Goal: Task Accomplishment & Management: Manage account settings

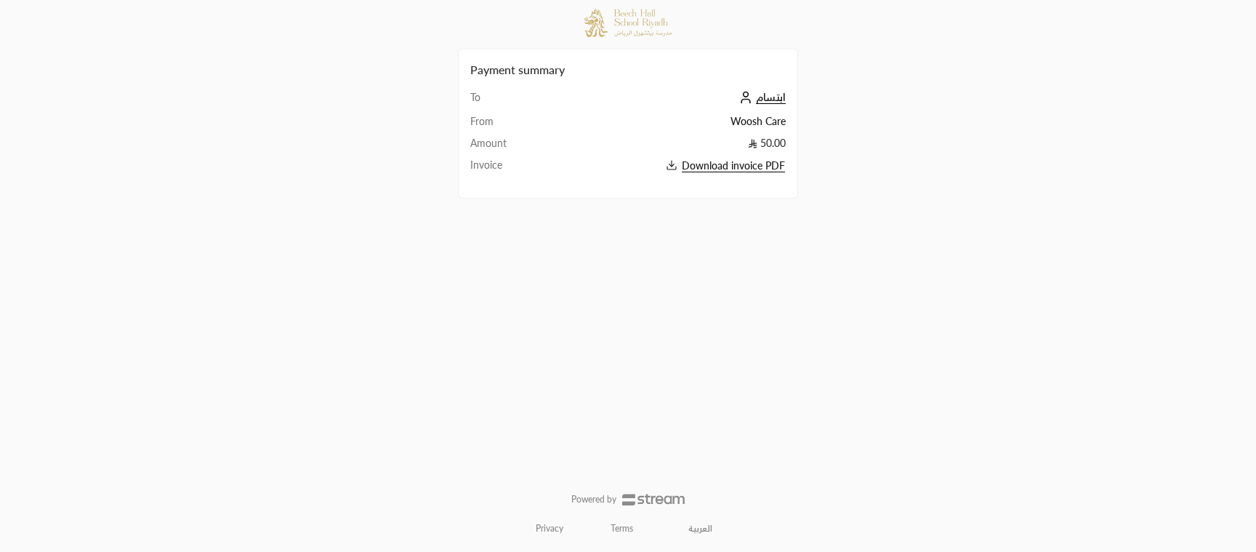
click at [770, 101] on span "ابتسام" at bounding box center [771, 97] width 30 height 13
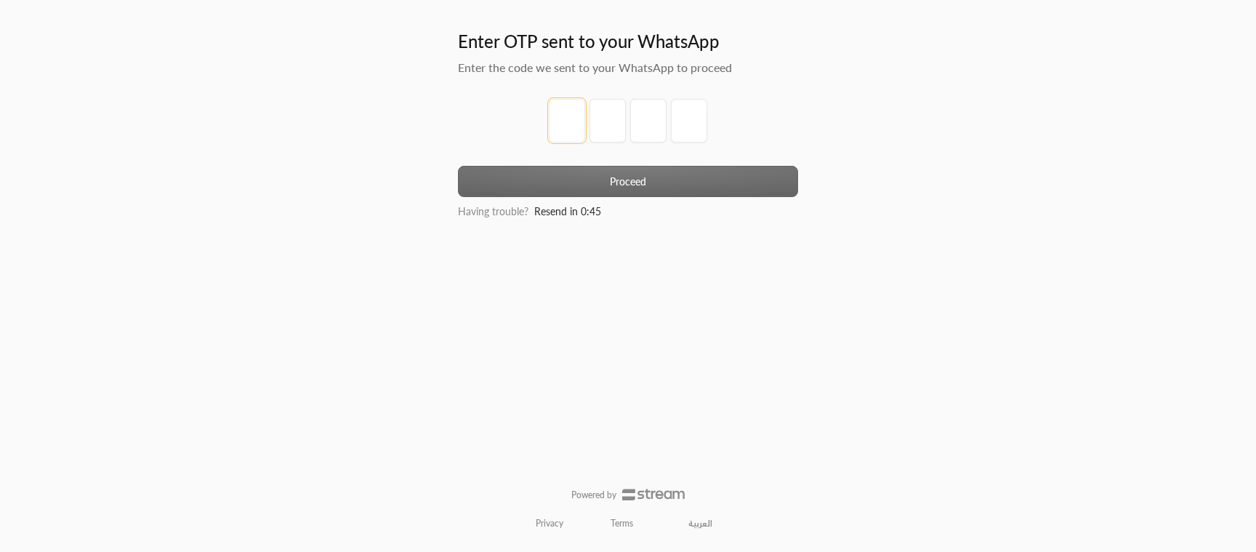
click at [573, 115] on input "tel" at bounding box center [567, 121] width 36 height 44
type input "3"
type input "7"
type input "9"
type input "6"
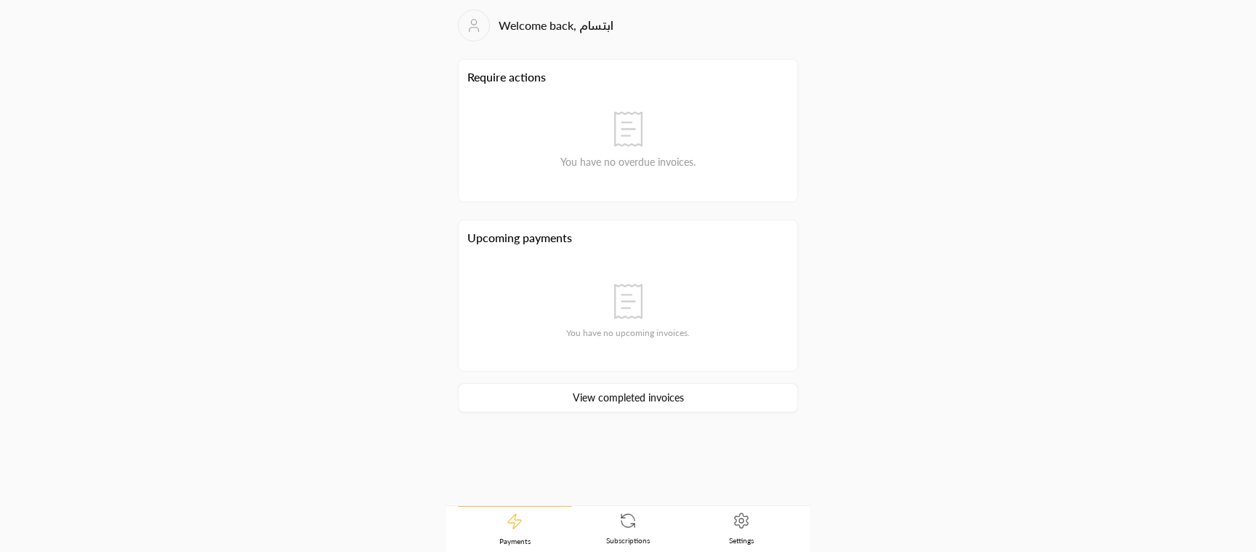
click at [605, 398] on link "View completed invoices" at bounding box center [628, 397] width 340 height 29
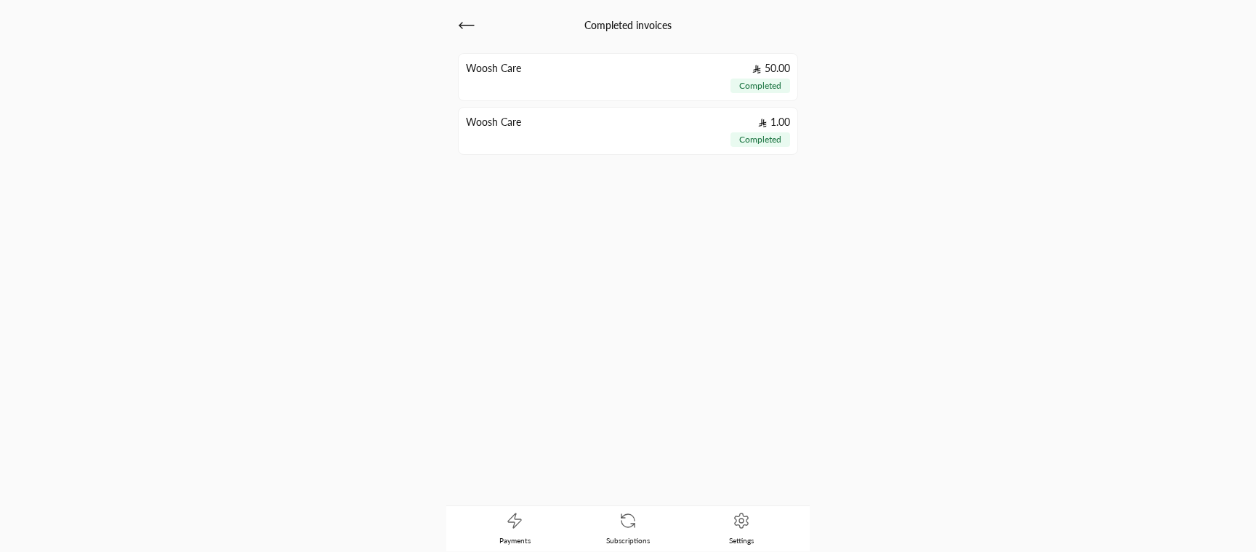
click at [757, 519] on link "Settings" at bounding box center [741, 528] width 113 height 45
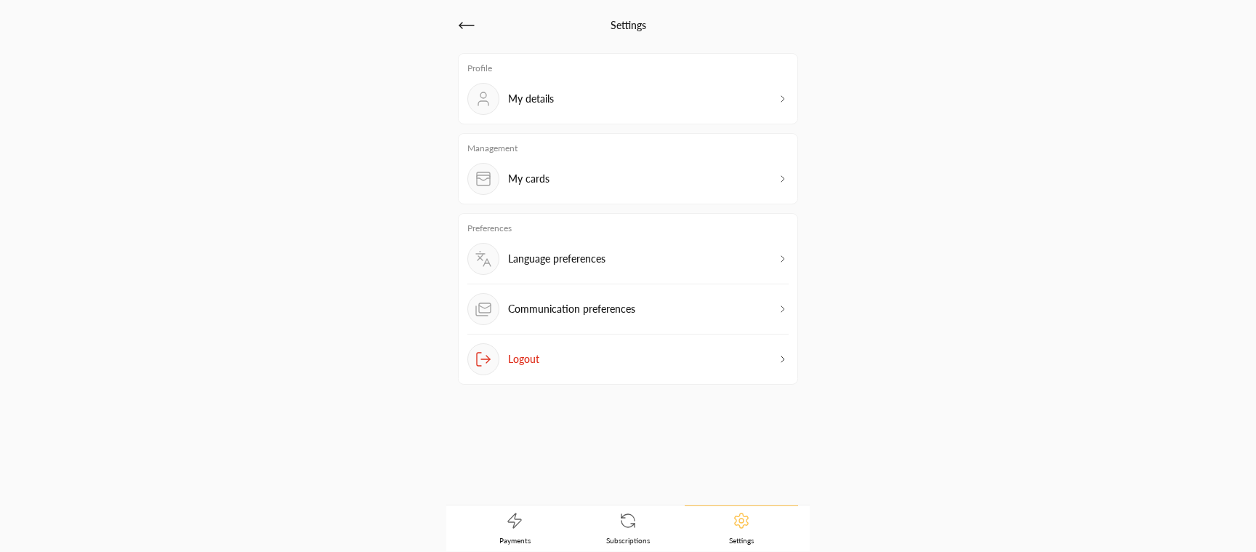
click at [614, 185] on div "My cards" at bounding box center [627, 179] width 321 height 32
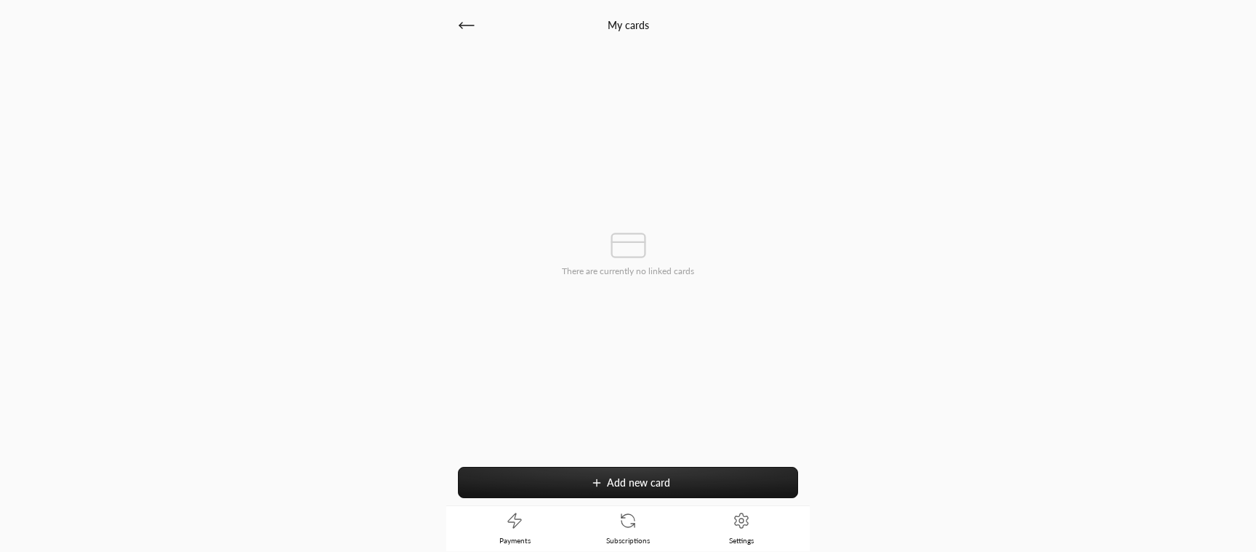
click at [644, 477] on span "Add new card" at bounding box center [638, 482] width 63 height 12
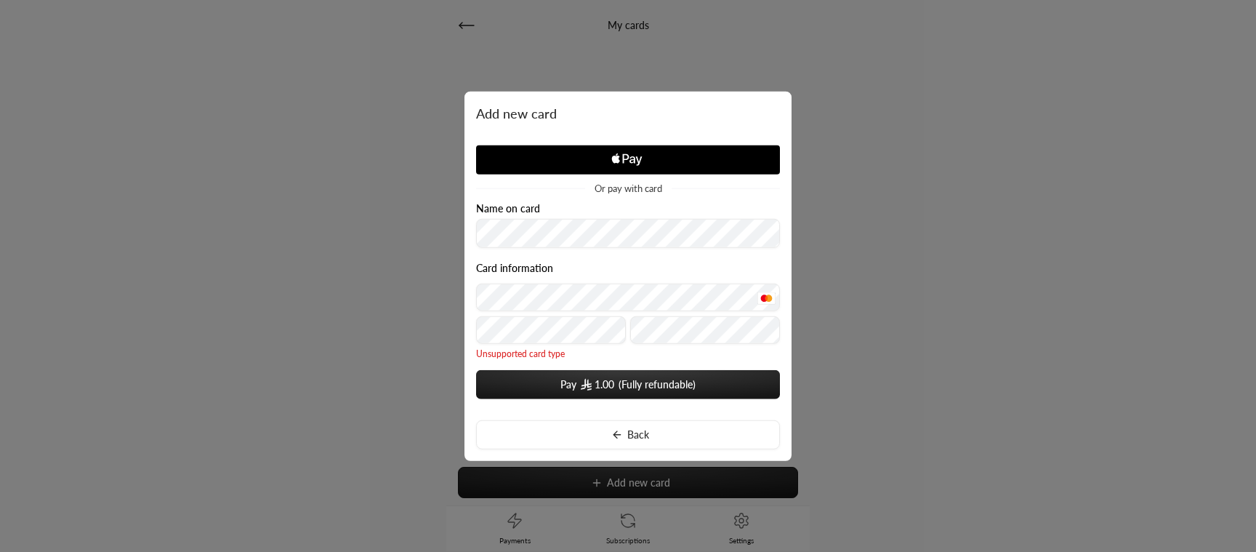
click at [634, 390] on button "Pay 1.00" at bounding box center [628, 384] width 304 height 29
click at [579, 384] on button "Pay 1.00" at bounding box center [628, 384] width 304 height 29
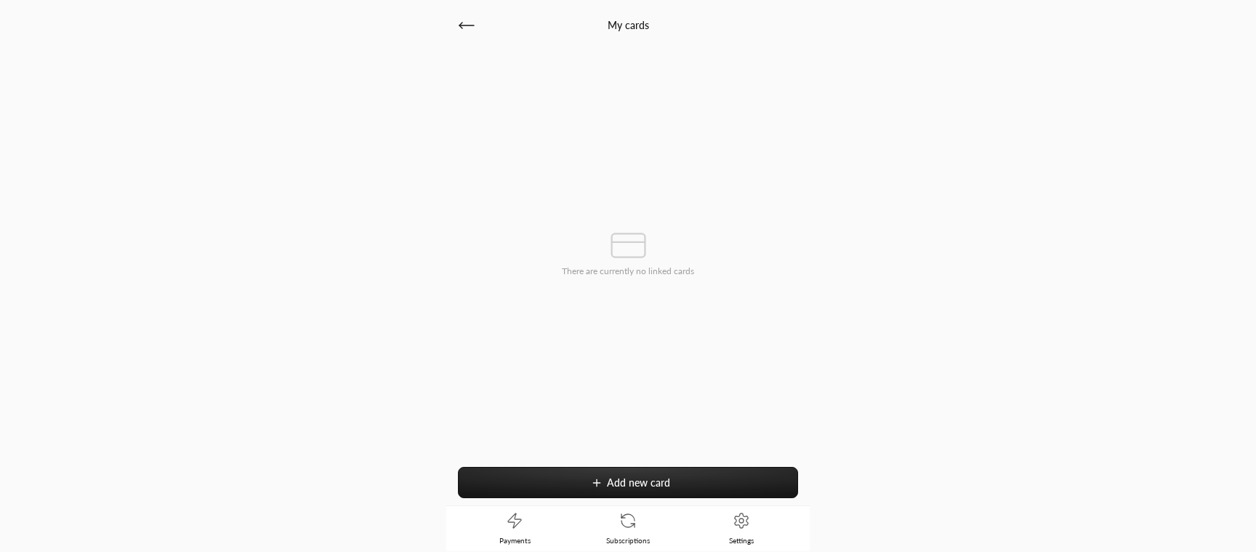
click at [638, 485] on span "Add new card" at bounding box center [638, 482] width 63 height 12
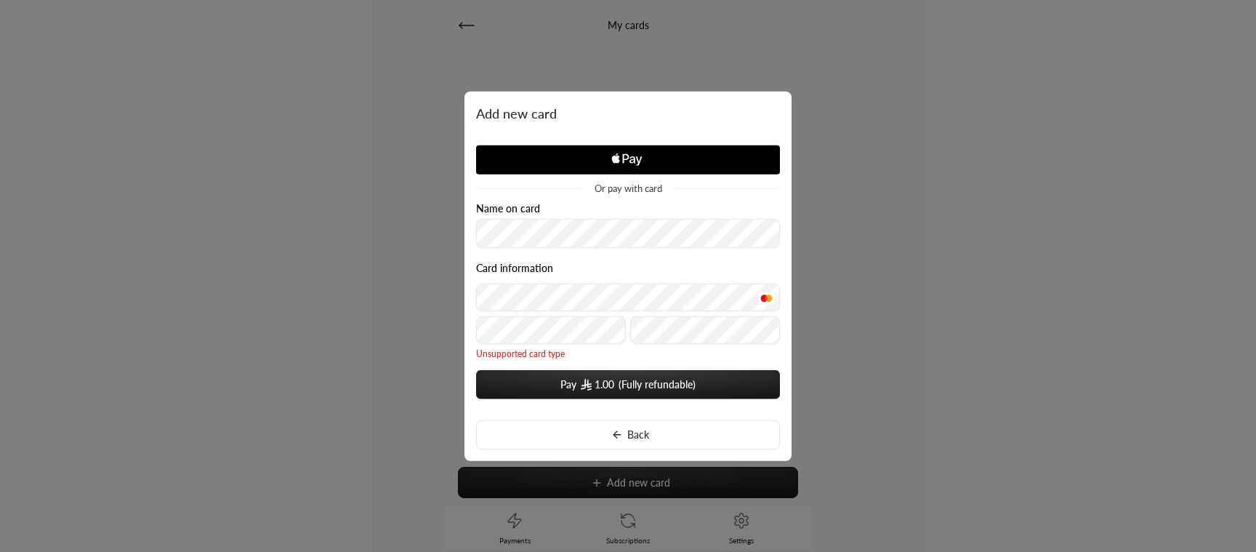
click at [631, 379] on button "Pay 1.00" at bounding box center [628, 384] width 304 height 29
click at [582, 381] on img "submit" at bounding box center [586, 385] width 10 height 12
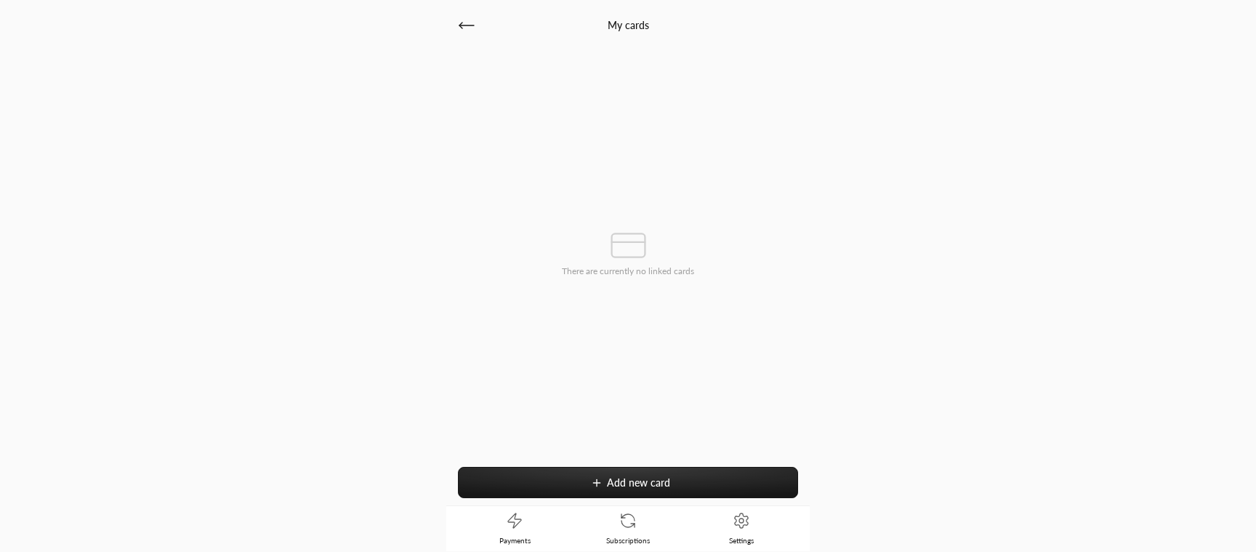
click at [468, 31] on icon at bounding box center [466, 25] width 17 height 17
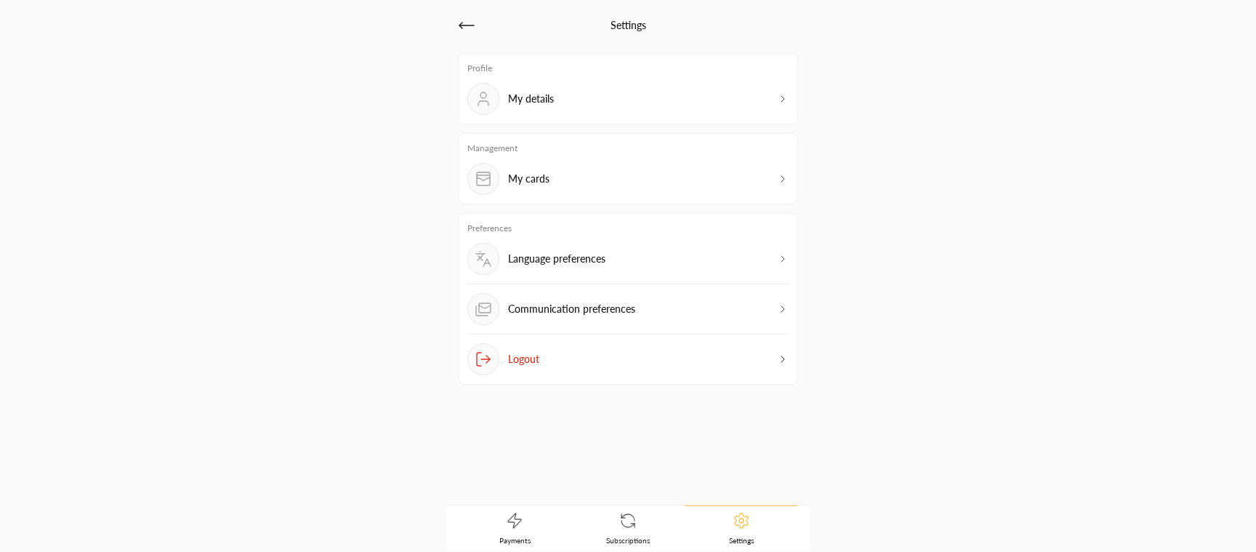
click at [624, 111] on div "My details" at bounding box center [627, 99] width 321 height 32
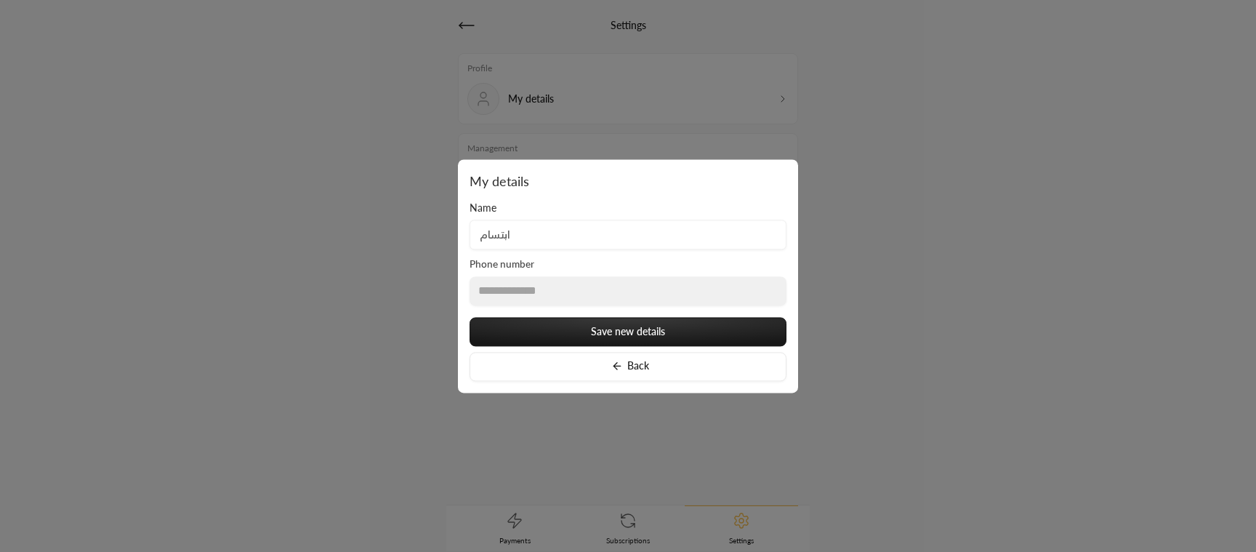
click at [551, 235] on input "ابتسام" at bounding box center [628, 235] width 317 height 30
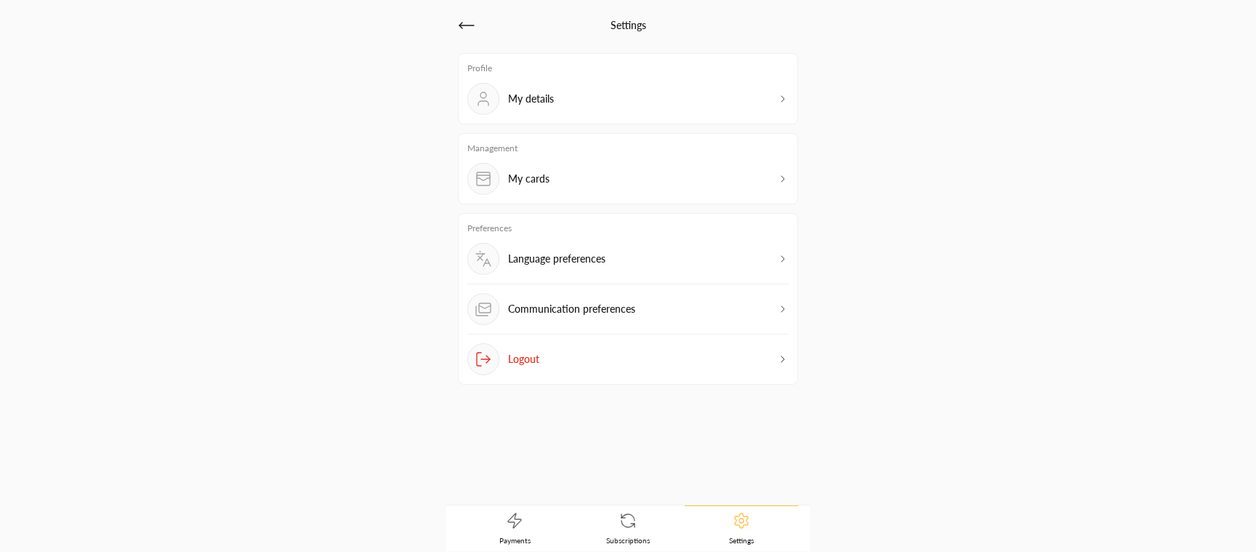
click at [557, 97] on div "My details" at bounding box center [627, 99] width 321 height 32
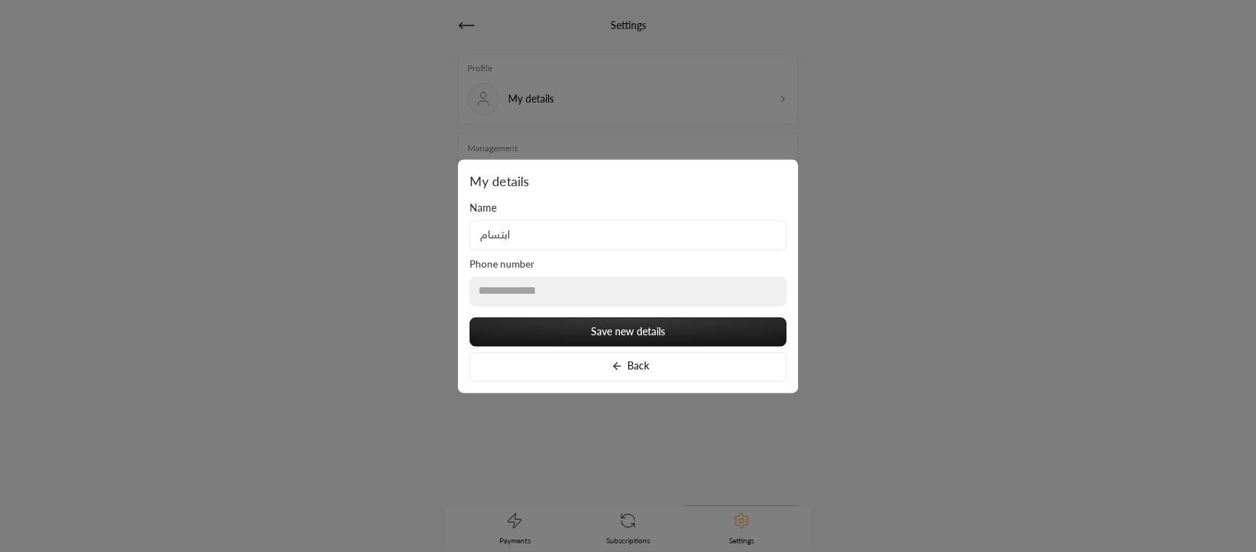
click at [534, 230] on input "ابتسام" at bounding box center [628, 235] width 317 height 30
type input "Ibtisam - ابتسام"
click at [592, 334] on button "Save new details" at bounding box center [628, 331] width 317 height 29
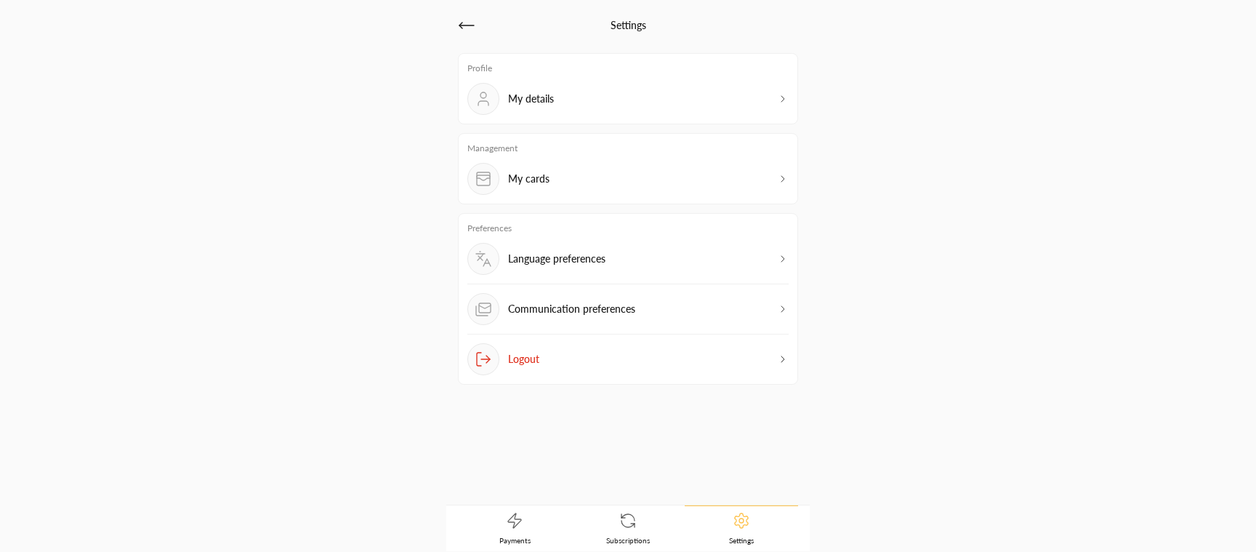
click at [619, 311] on p "Communication preferences" at bounding box center [571, 309] width 127 height 15
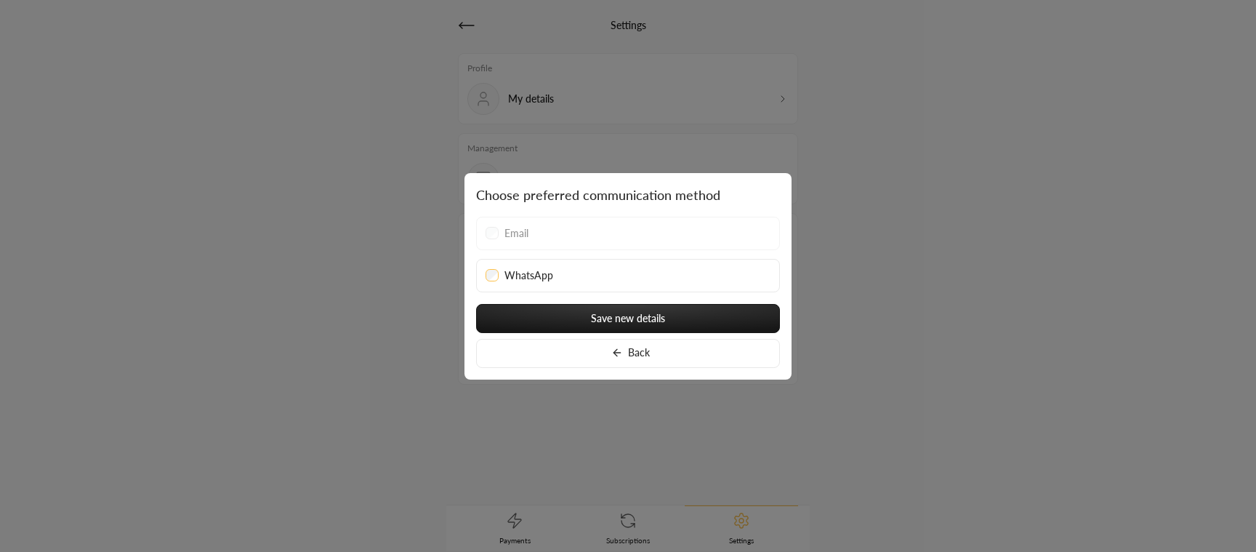
click at [631, 355] on button "Back" at bounding box center [628, 353] width 304 height 29
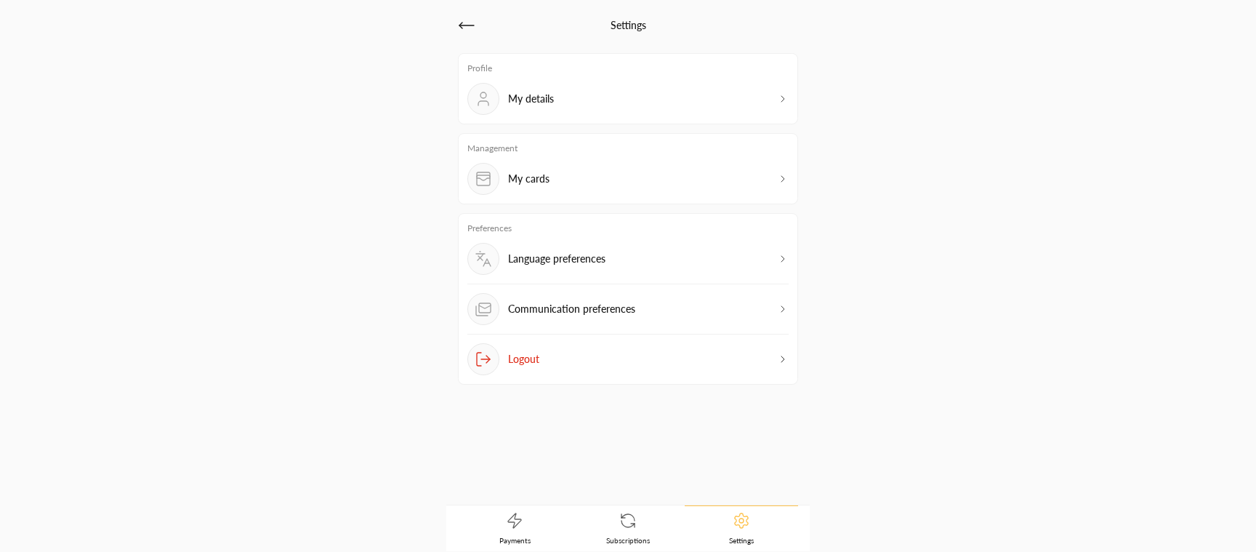
click at [935, 214] on div "Settings Profile My details Management My cards Preferences Language preference…" at bounding box center [628, 276] width 628 height 550
click at [628, 315] on p "Communication preferences" at bounding box center [571, 309] width 127 height 15
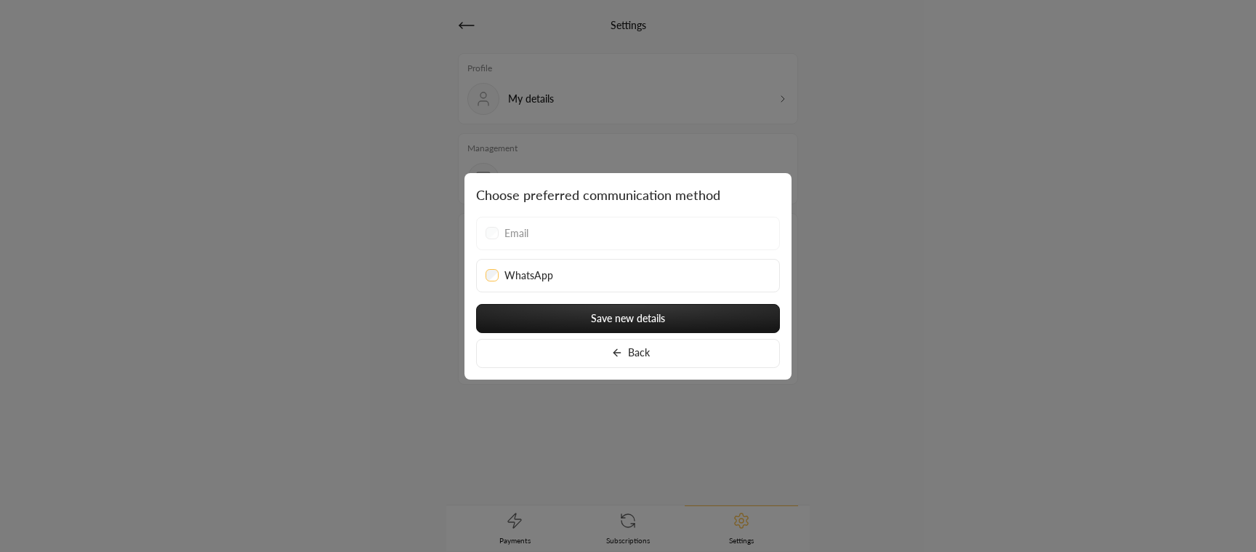
click at [499, 239] on div "Email" at bounding box center [628, 233] width 285 height 15
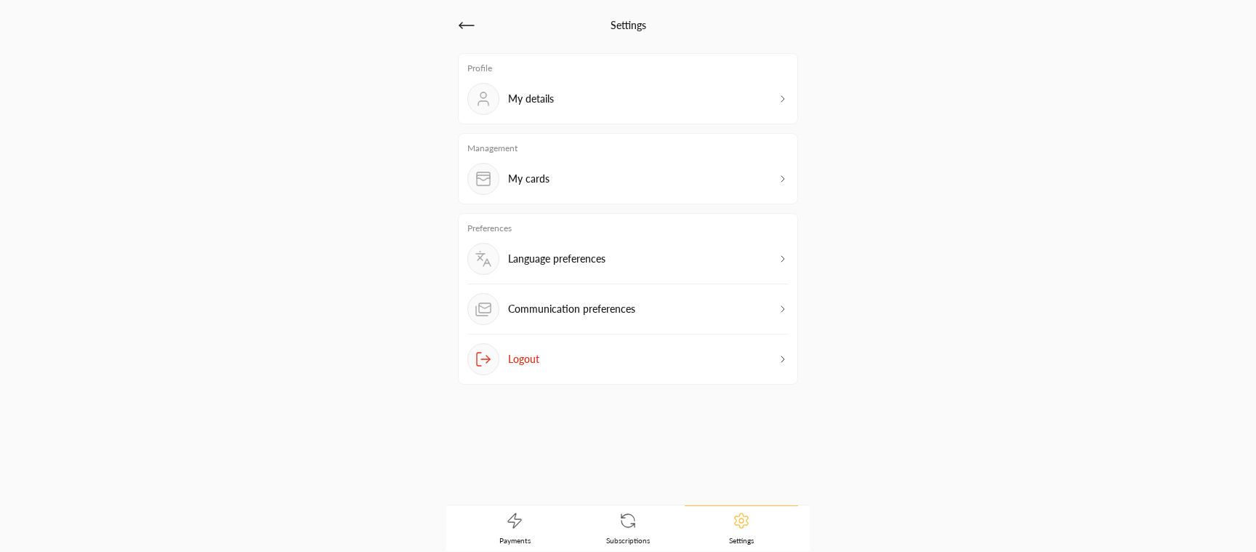
click at [635, 96] on div "My details" at bounding box center [627, 99] width 321 height 32
click at [571, 312] on p "Communication preferences" at bounding box center [571, 309] width 127 height 15
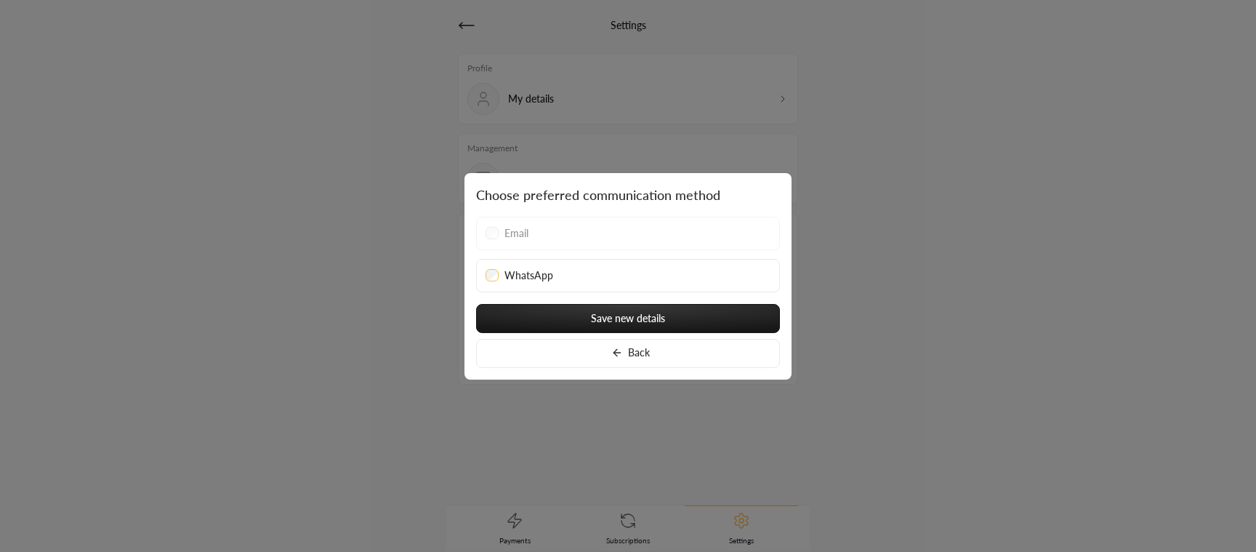
click at [584, 240] on div "Email" at bounding box center [628, 233] width 285 height 15
click at [608, 356] on button "Back" at bounding box center [628, 353] width 304 height 29
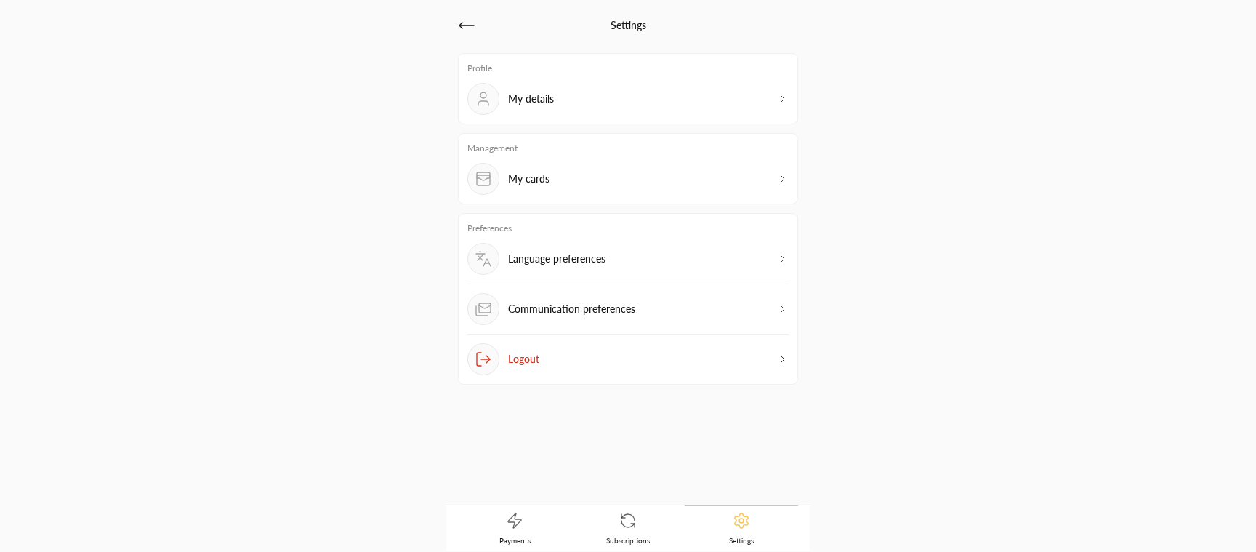
click at [621, 99] on div "My details" at bounding box center [627, 99] width 321 height 32
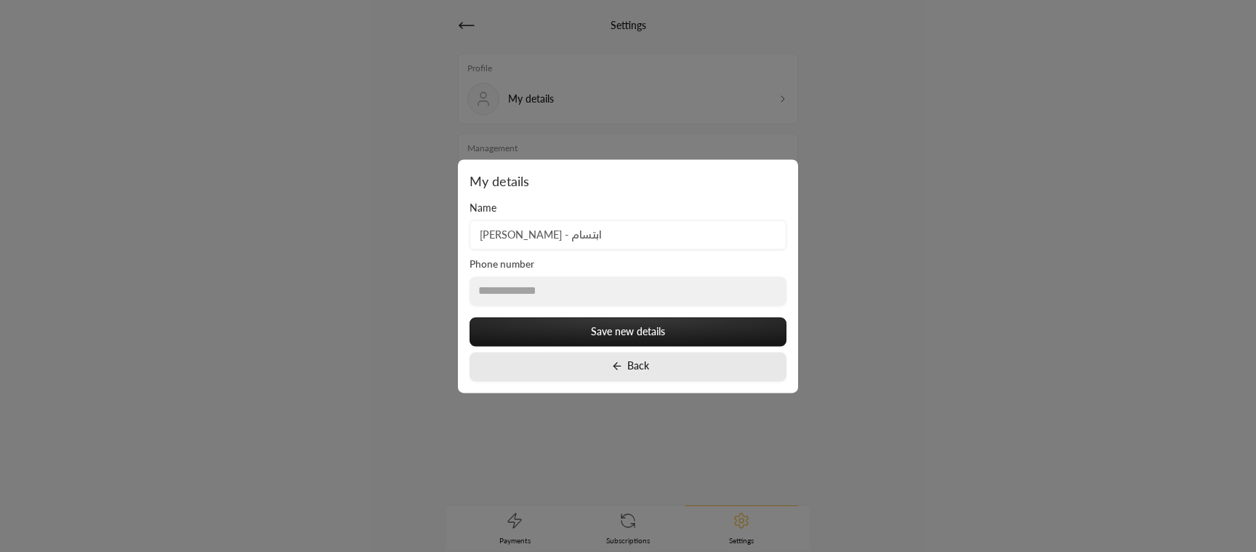
click at [648, 372] on button "Back" at bounding box center [628, 366] width 317 height 29
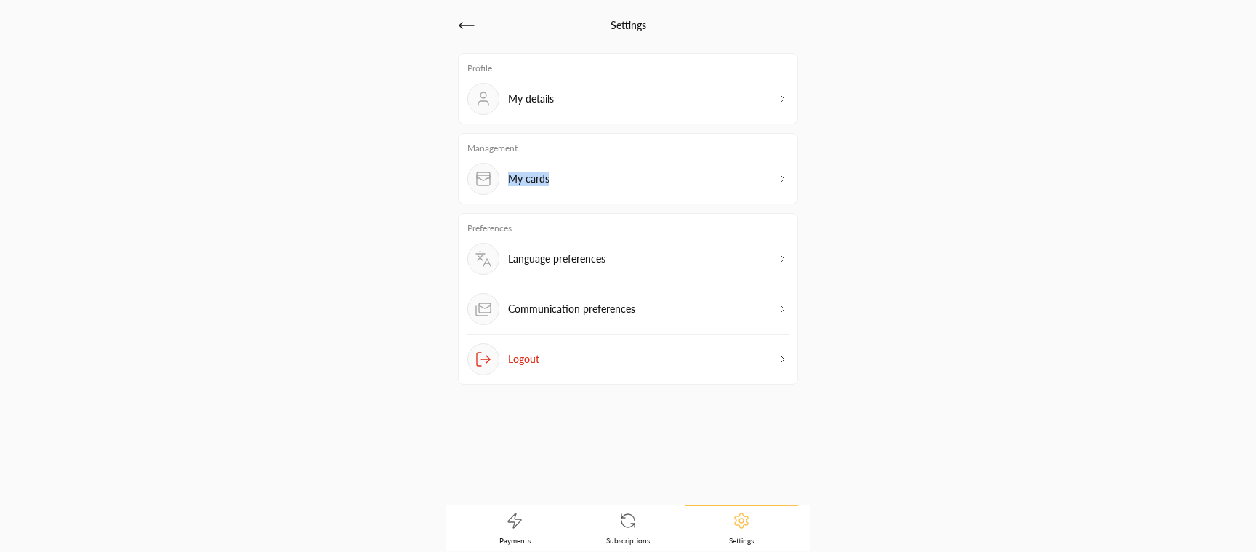
drag, startPoint x: 542, startPoint y: 106, endPoint x: 551, endPoint y: 178, distance: 72.5
click at [552, 178] on div "Profile My details Management My cards Preferences Language preferences Communi…" at bounding box center [628, 218] width 340 height 331
click at [551, 178] on div "My cards" at bounding box center [627, 179] width 321 height 32
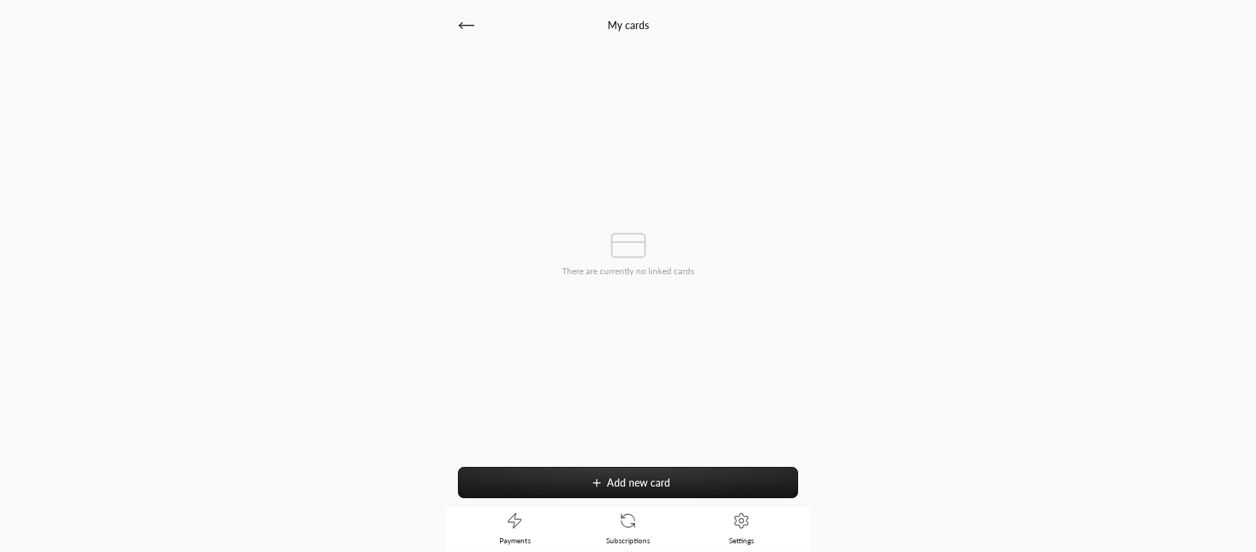
click at [623, 478] on span "Add new card" at bounding box center [638, 482] width 63 height 12
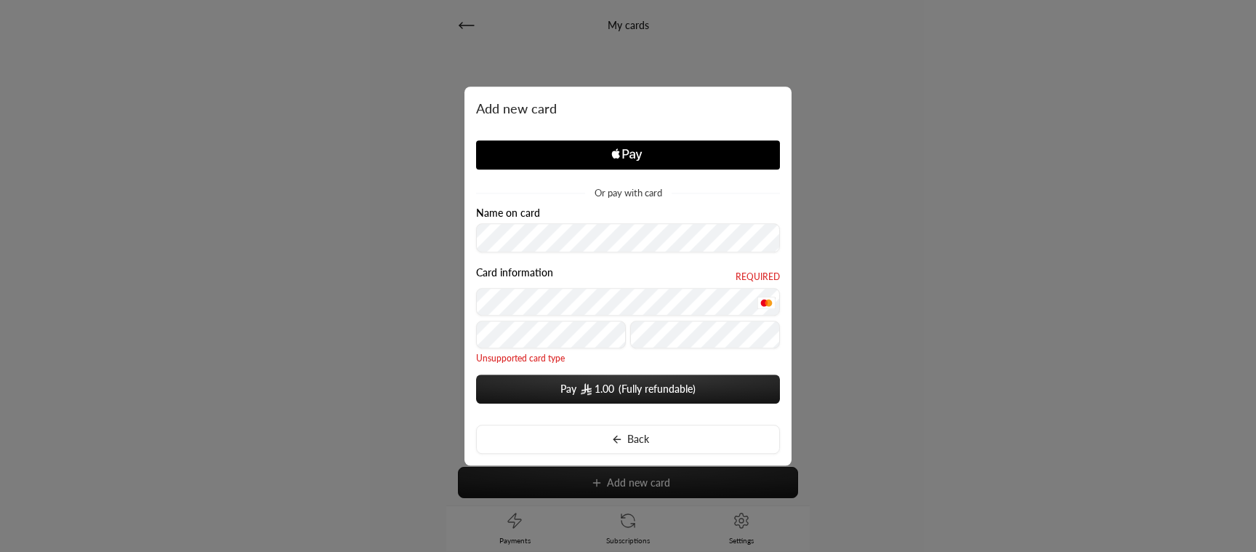
click at [573, 387] on button "Pay 1.00" at bounding box center [628, 388] width 304 height 29
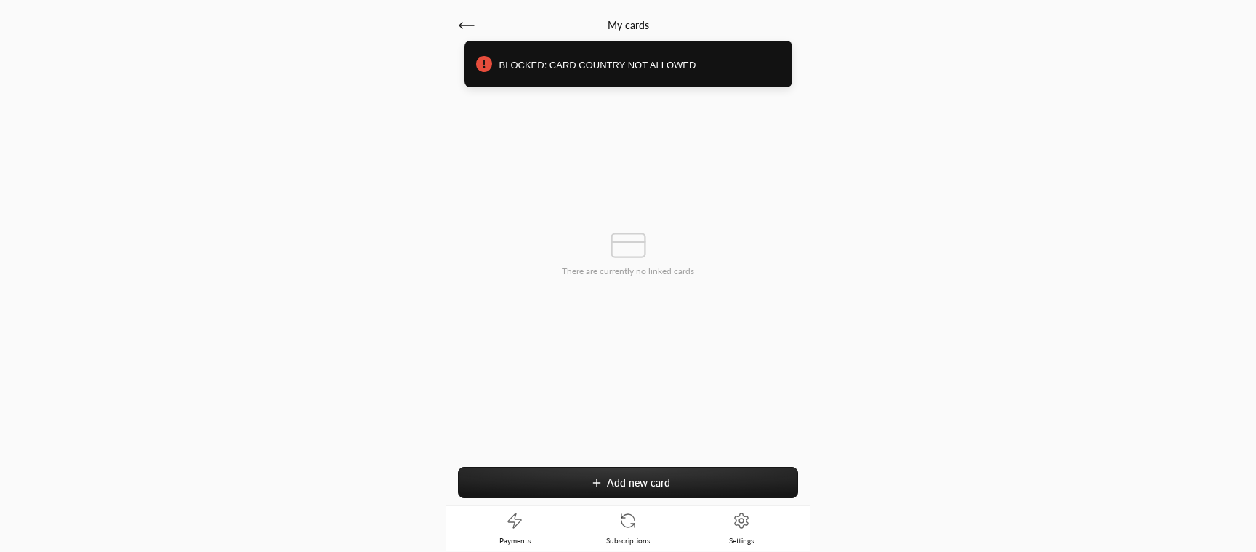
click at [470, 25] on icon at bounding box center [466, 25] width 15 height 0
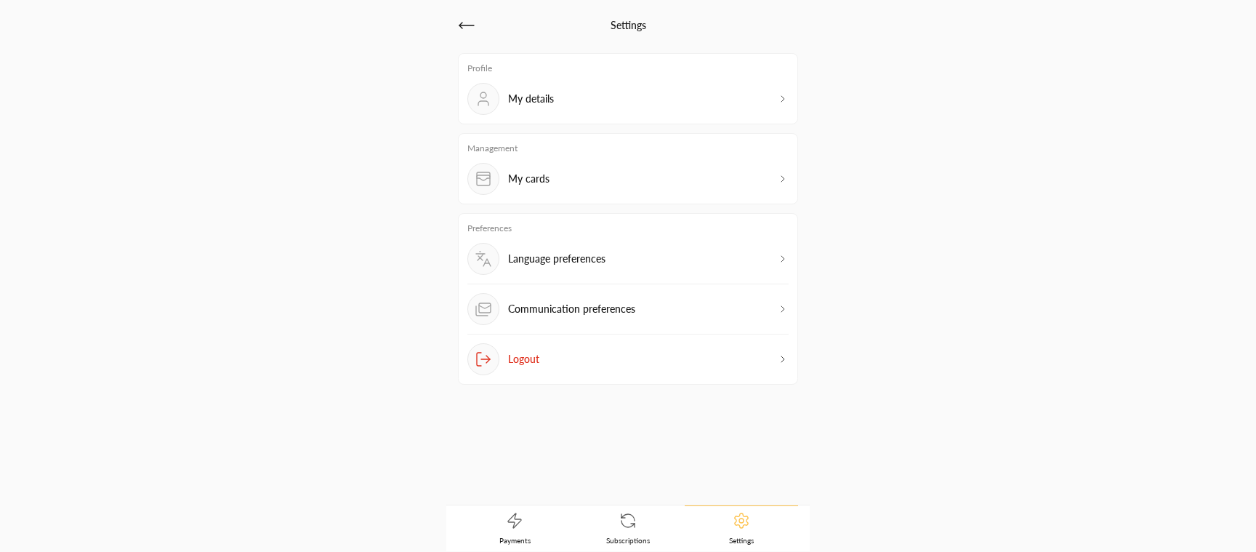
click at [541, 180] on p "My cards" at bounding box center [528, 179] width 41 height 15
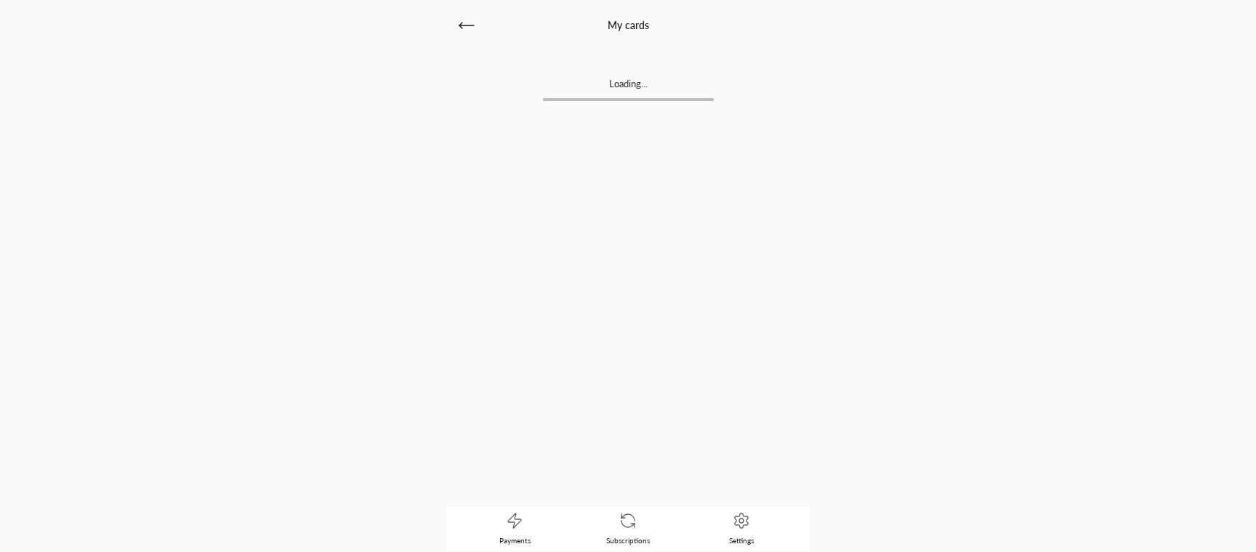
click at [470, 22] on icon at bounding box center [466, 25] width 17 height 17
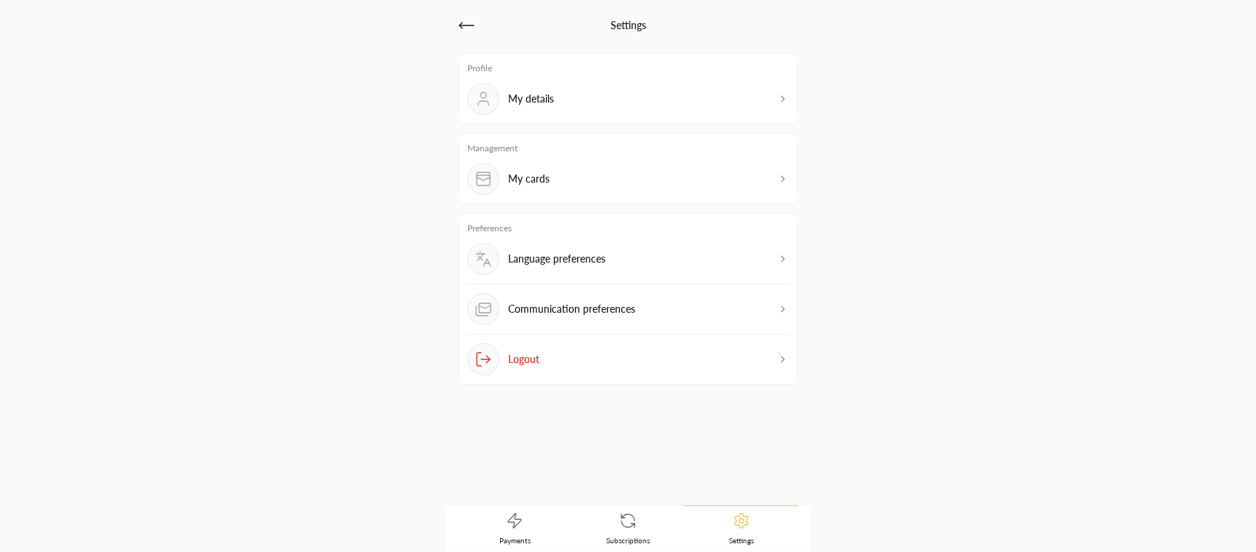
click at [537, 100] on p "My details" at bounding box center [531, 99] width 46 height 15
click at [528, 526] on link "Payments" at bounding box center [514, 528] width 113 height 45
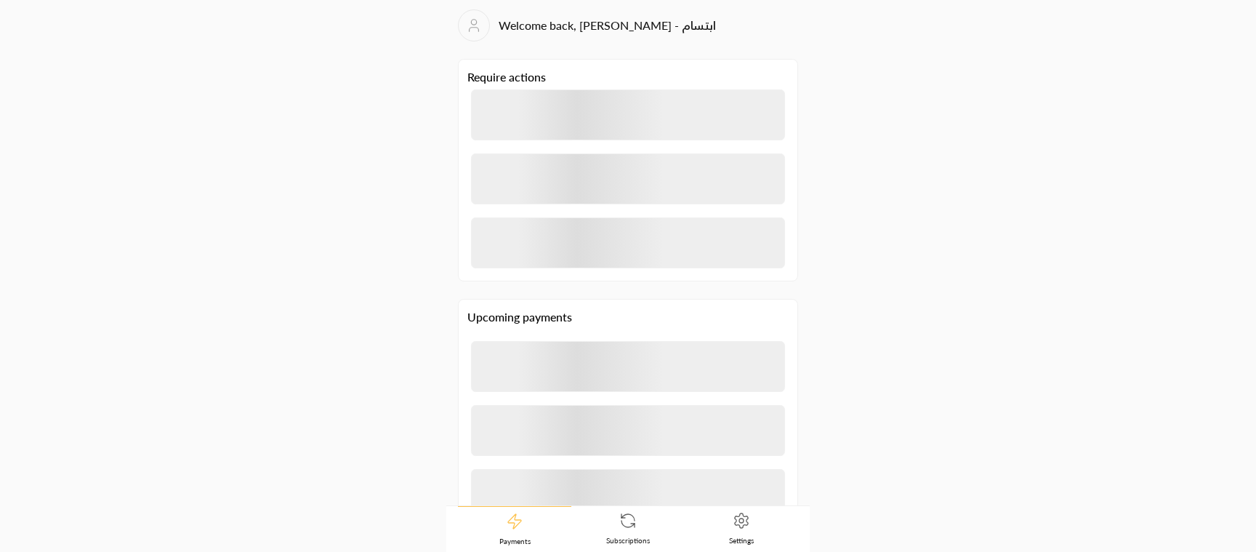
click at [605, 526] on link "Subscriptions" at bounding box center [627, 528] width 113 height 45
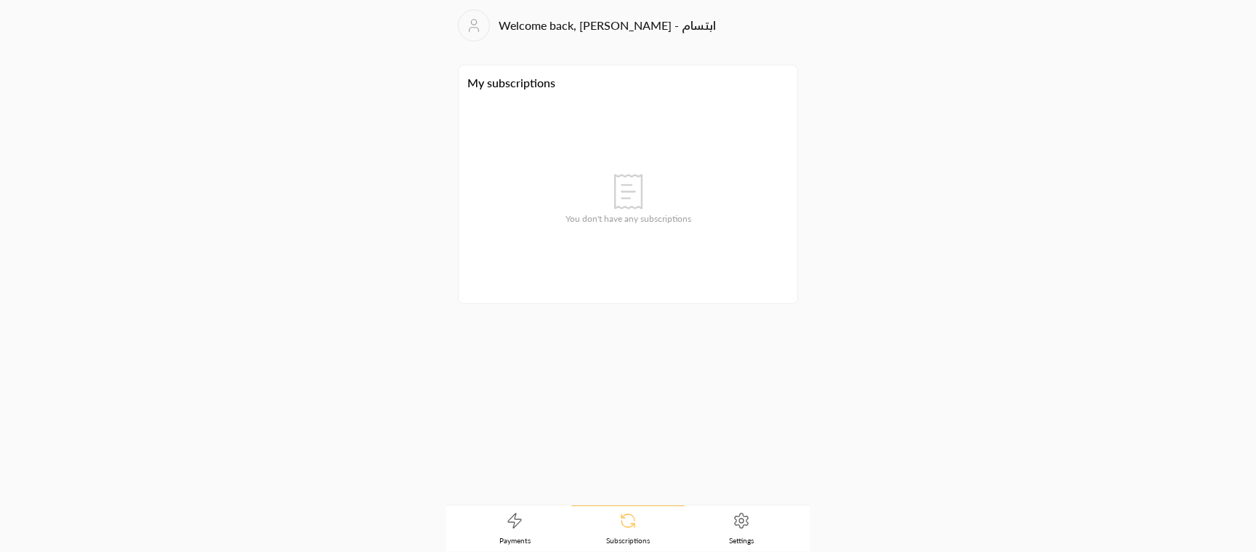
click at [515, 522] on icon at bounding box center [514, 520] width 17 height 17
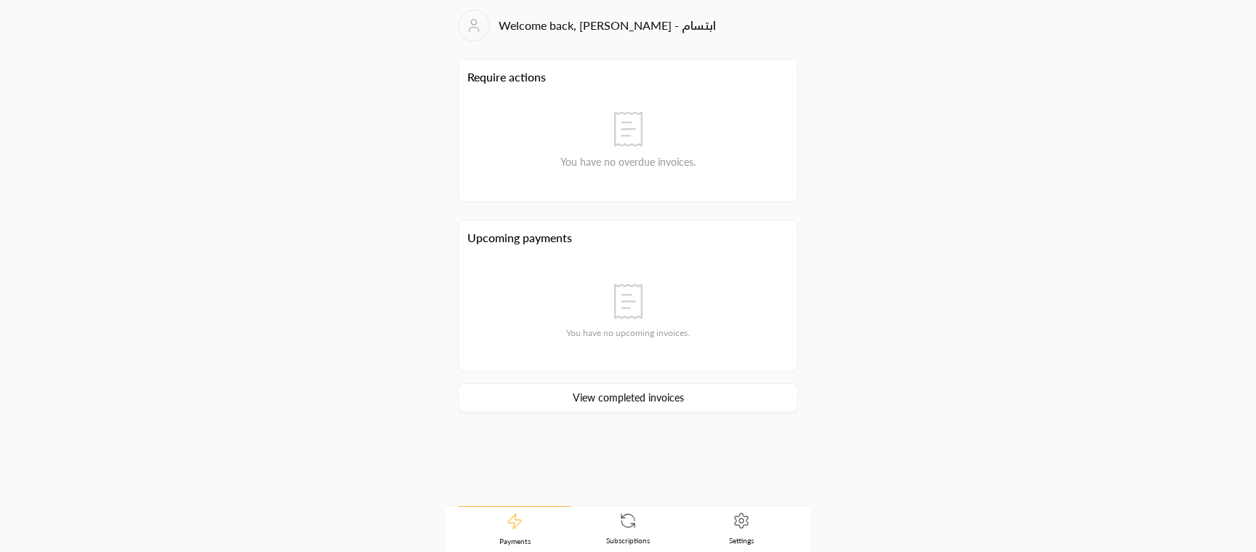
click at [597, 395] on link "View completed invoices" at bounding box center [628, 397] width 340 height 29
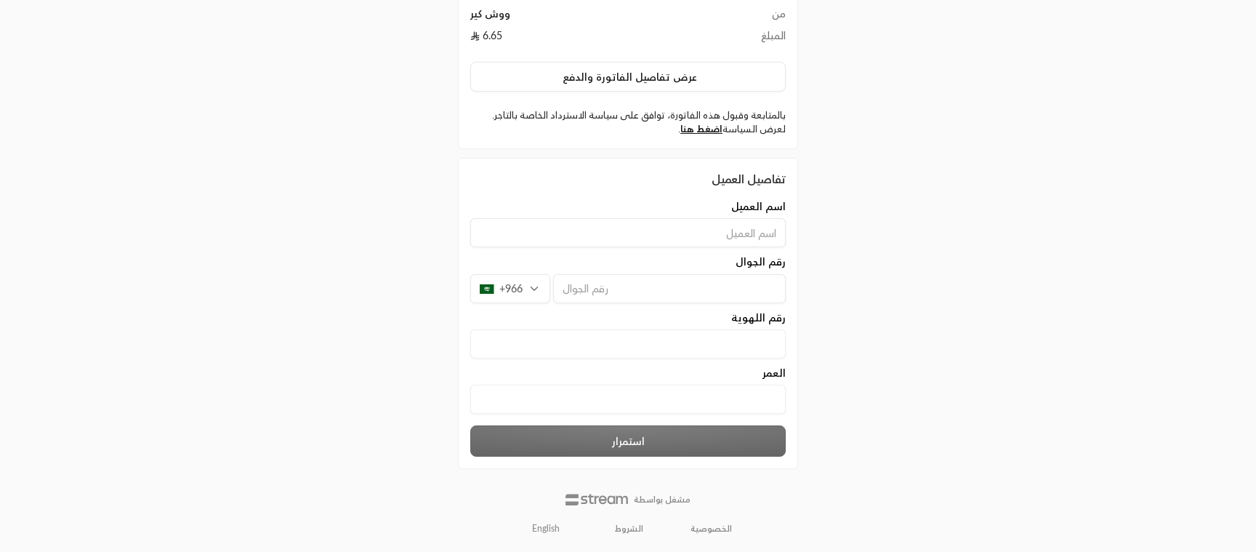
scroll to position [102, 0]
